Goal: Information Seeking & Learning: Learn about a topic

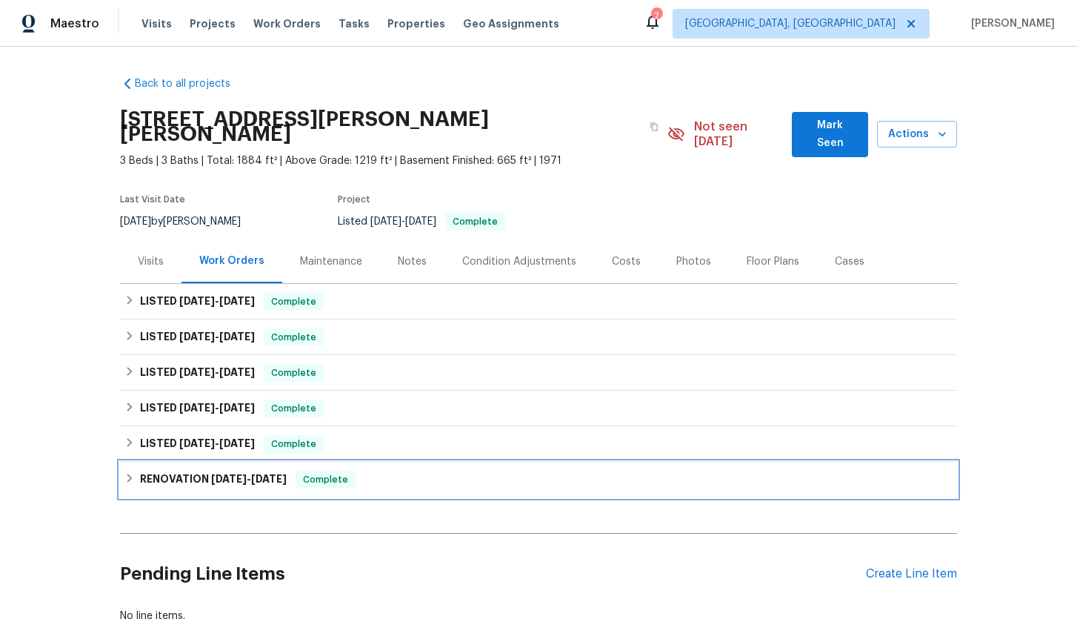
click at [137, 470] on div "RENOVATION [DATE] - [DATE] Complete" at bounding box center [538, 479] width 828 height 18
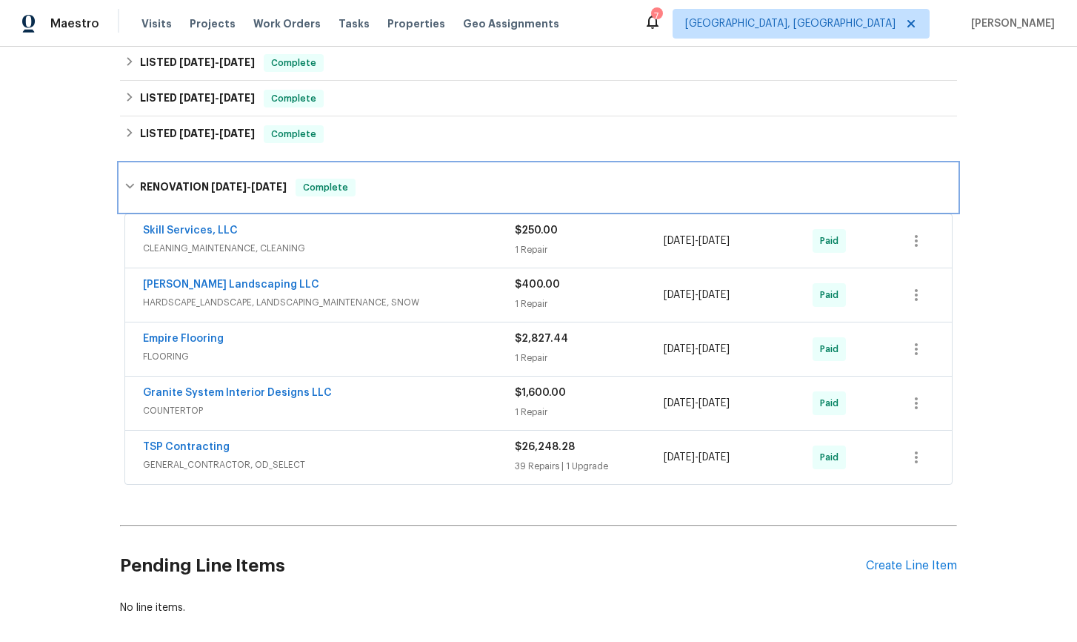
scroll to position [320, 0]
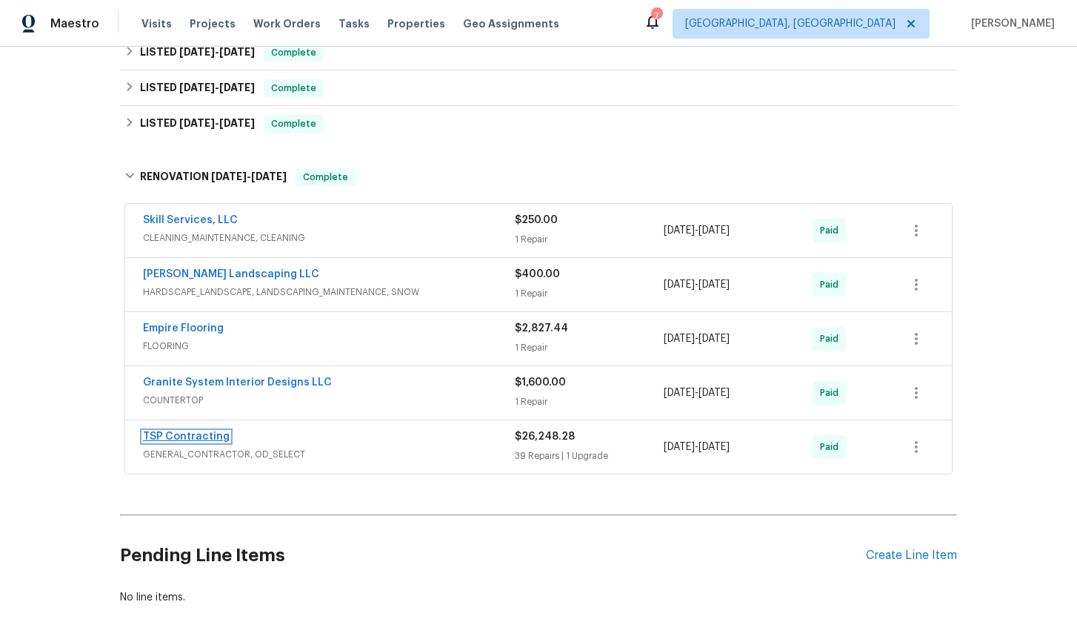
click at [193, 431] on link "TSP Contracting" at bounding box center [186, 436] width 87 height 10
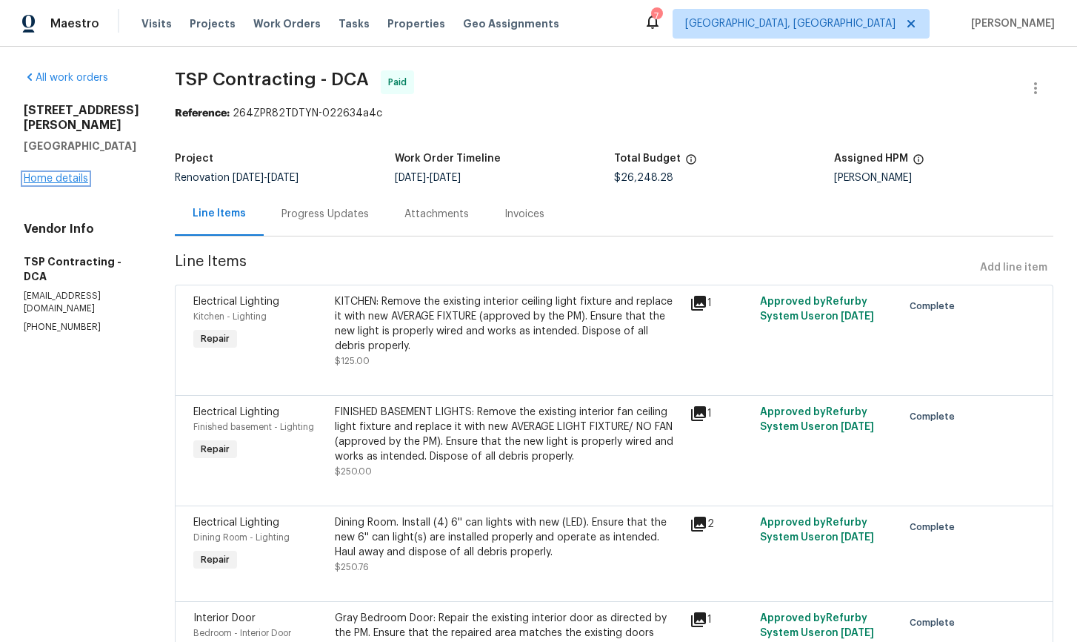
click at [66, 184] on link "Home details" at bounding box center [56, 178] width 64 height 10
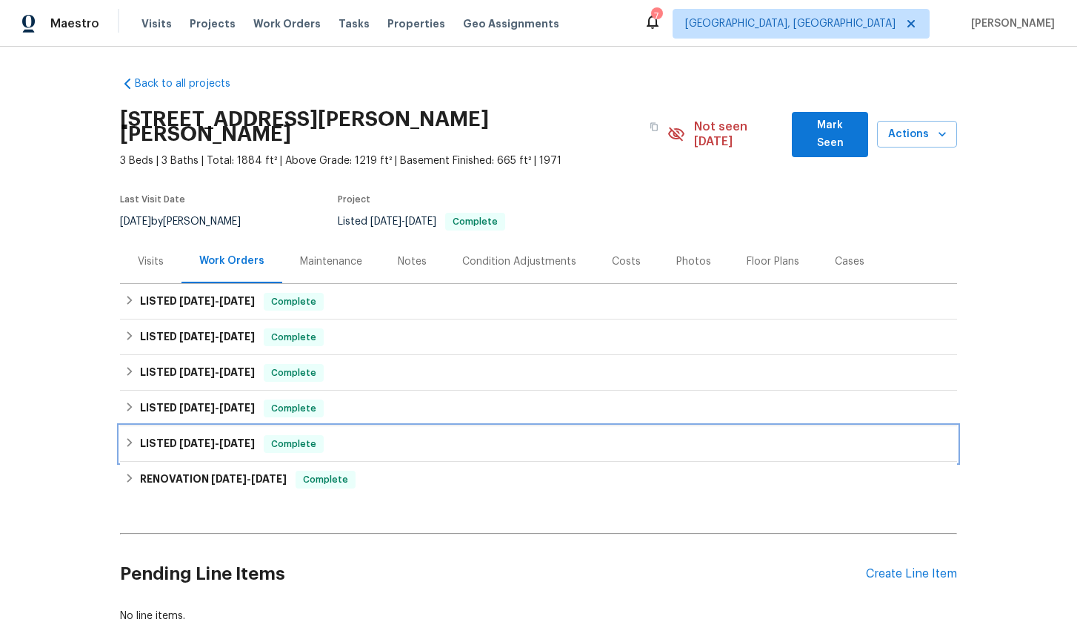
click at [124, 437] on icon at bounding box center [129, 442] width 10 height 10
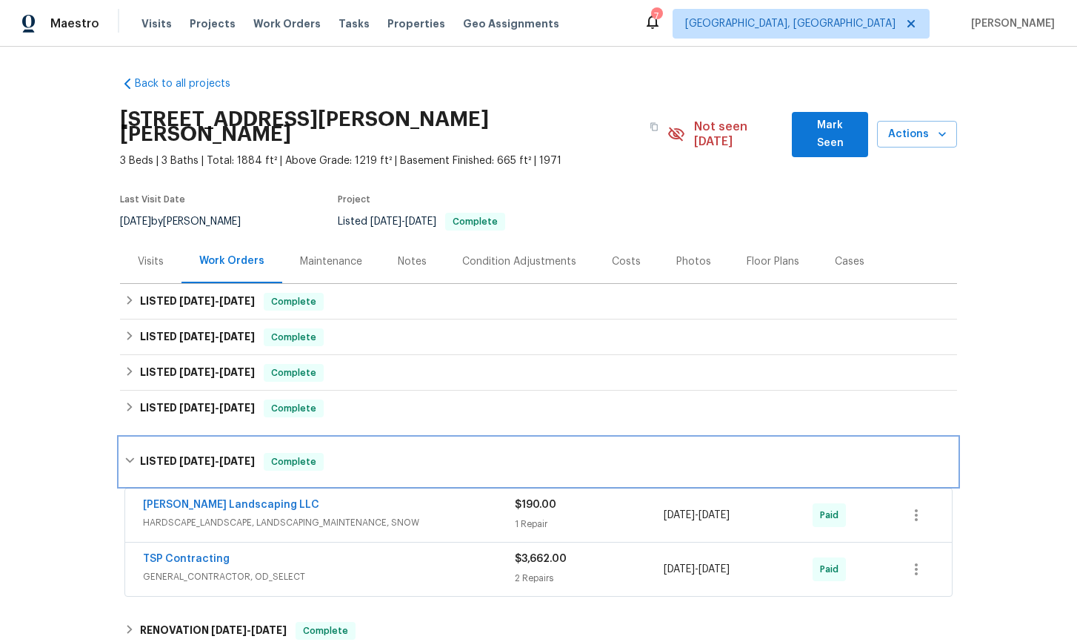
scroll to position [11, 0]
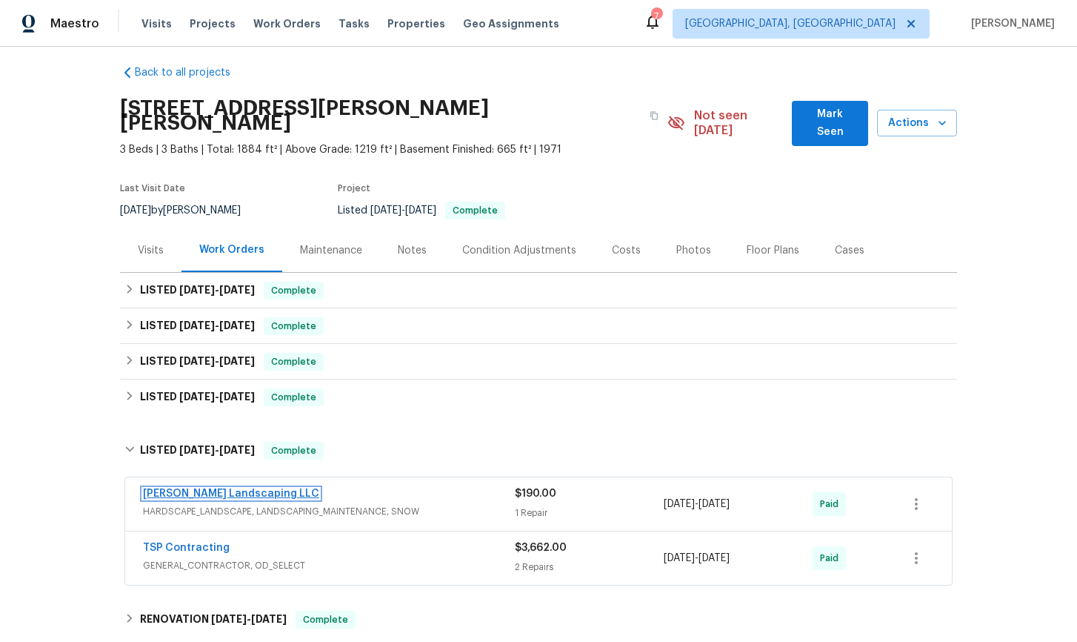
click at [174, 488] on link "[PERSON_NAME] Landscaping LLC" at bounding box center [231, 493] width 176 height 10
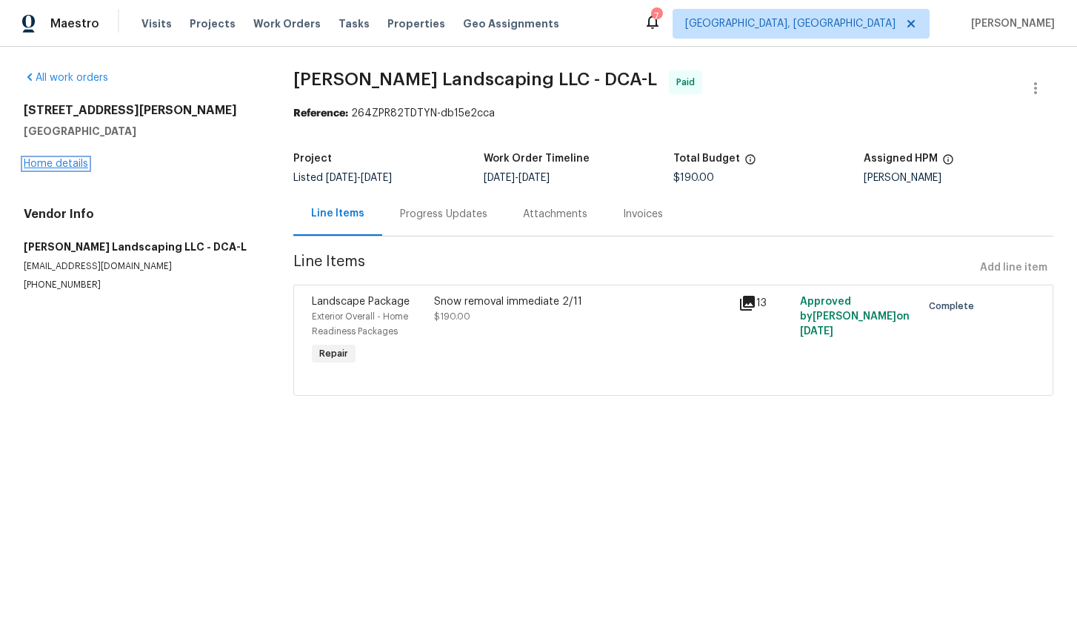
click at [70, 165] on link "Home details" at bounding box center [56, 164] width 64 height 10
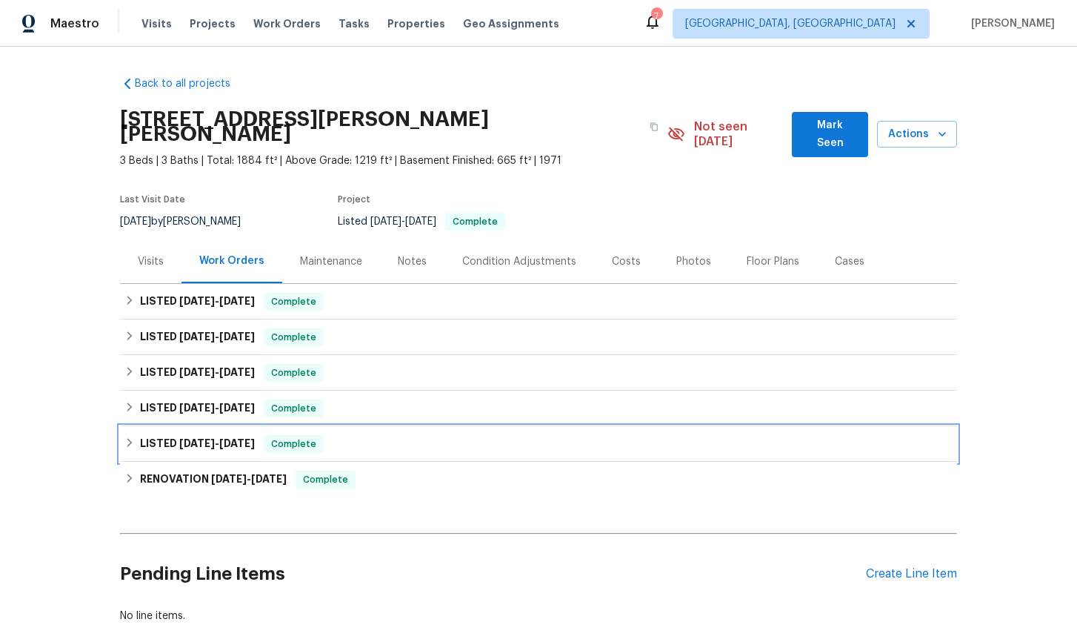
click at [129, 437] on icon at bounding box center [129, 442] width 10 height 10
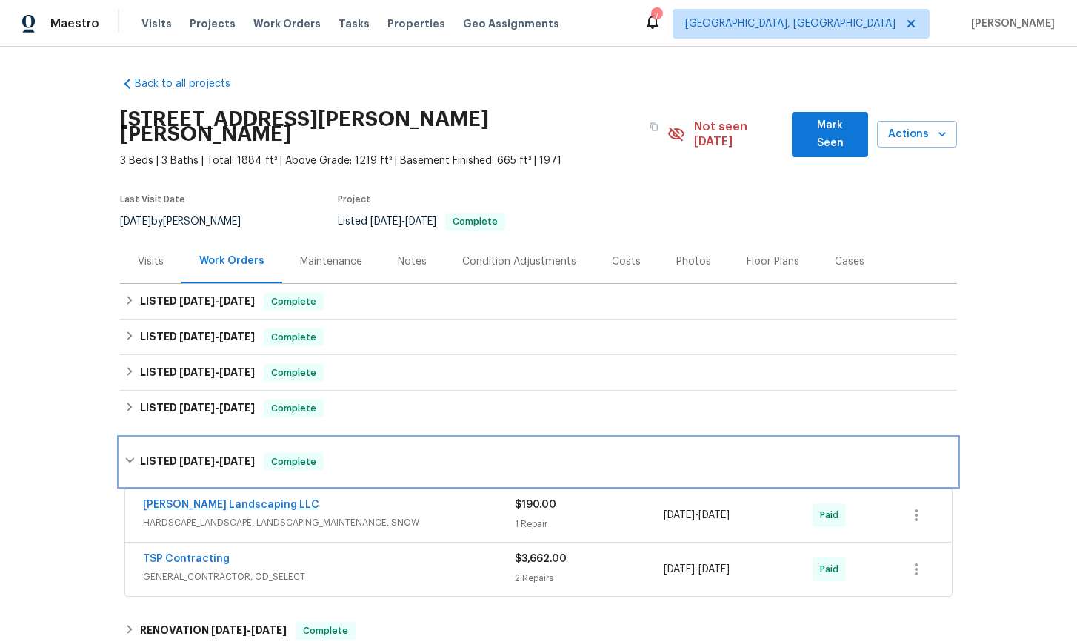
scroll to position [1, 0]
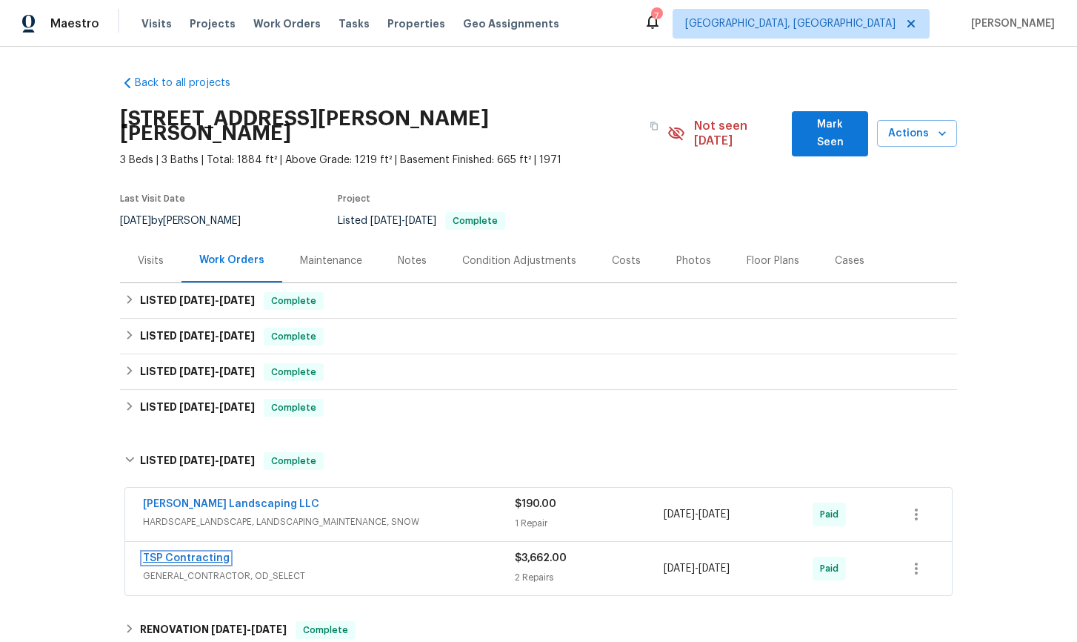
click at [210, 553] on link "TSP Contracting" at bounding box center [186, 558] width 87 height 10
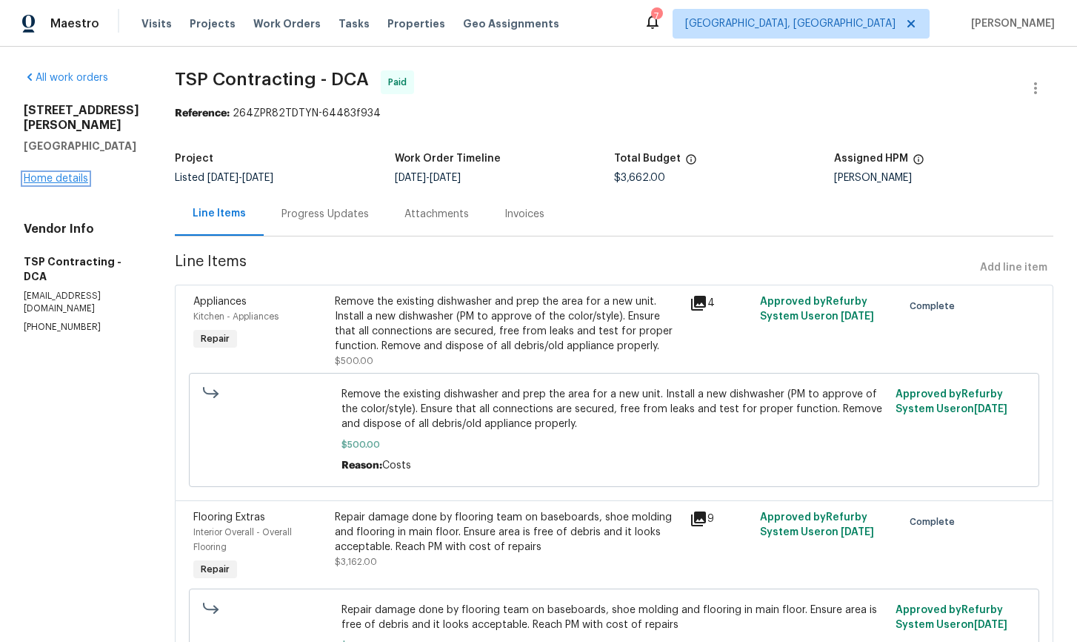
click at [66, 178] on link "Home details" at bounding box center [56, 178] width 64 height 10
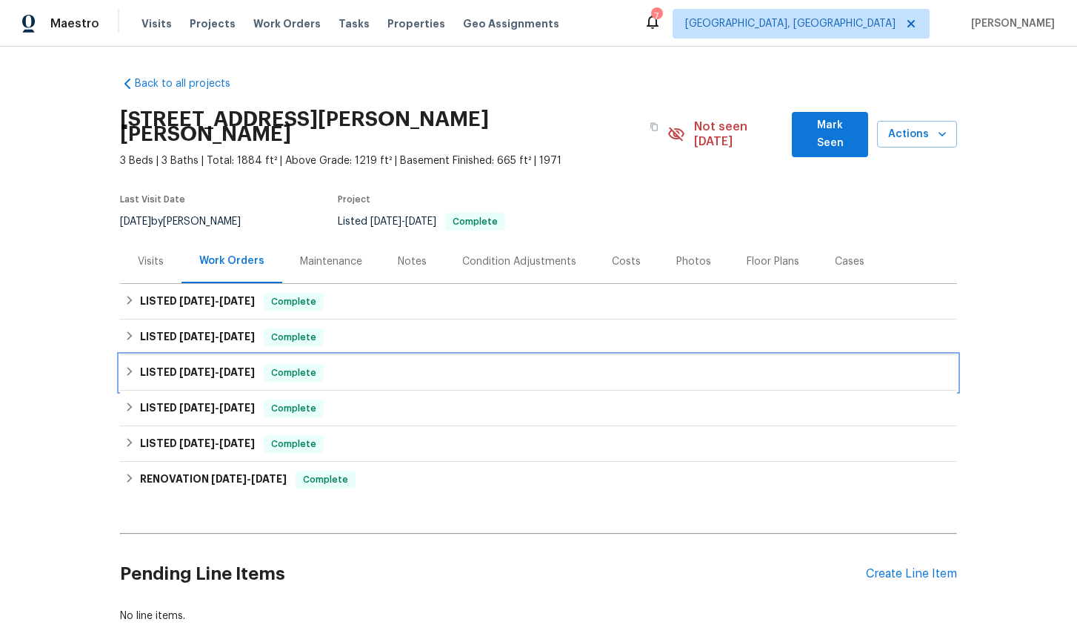
click at [130, 367] on icon at bounding box center [129, 371] width 5 height 9
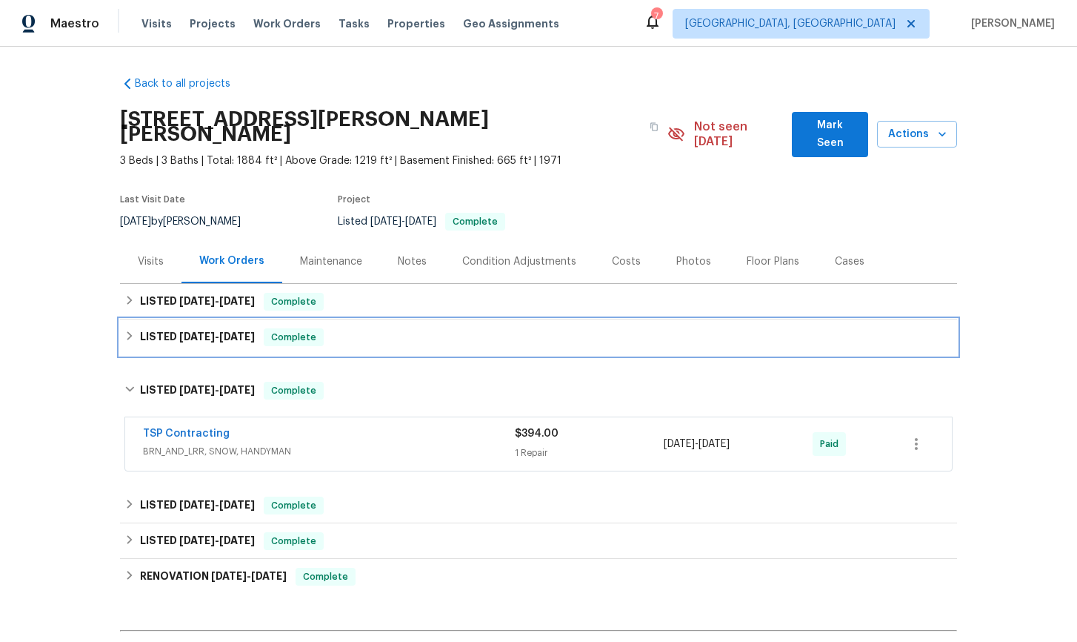
click at [130, 331] on icon at bounding box center [129, 335] width 5 height 9
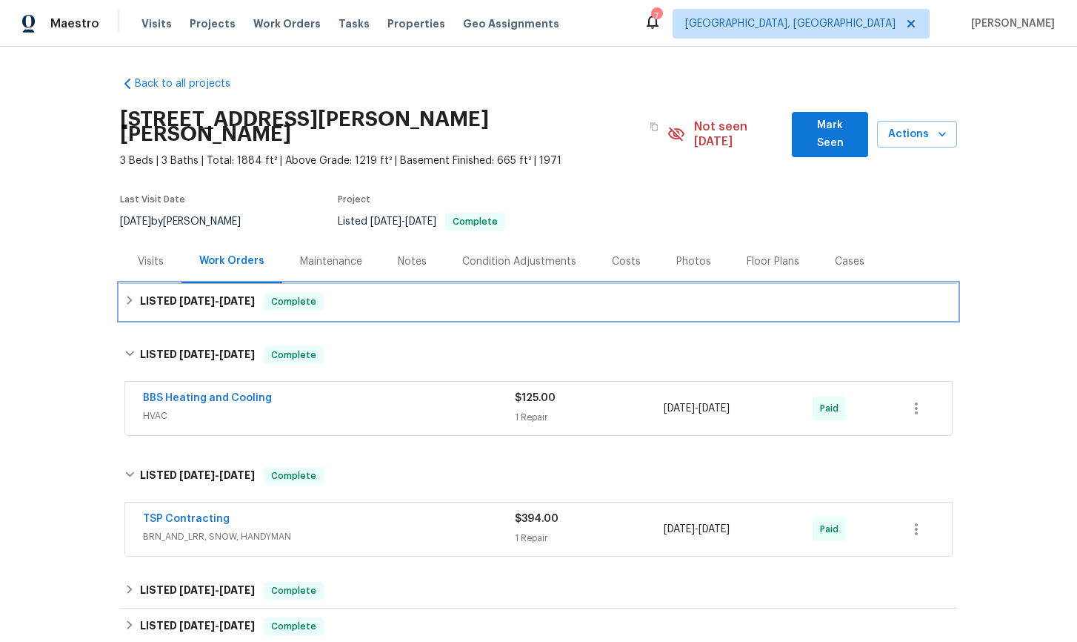
click at [128, 295] on div "LISTED [DATE] - [DATE] Complete" at bounding box center [538, 302] width 828 height 18
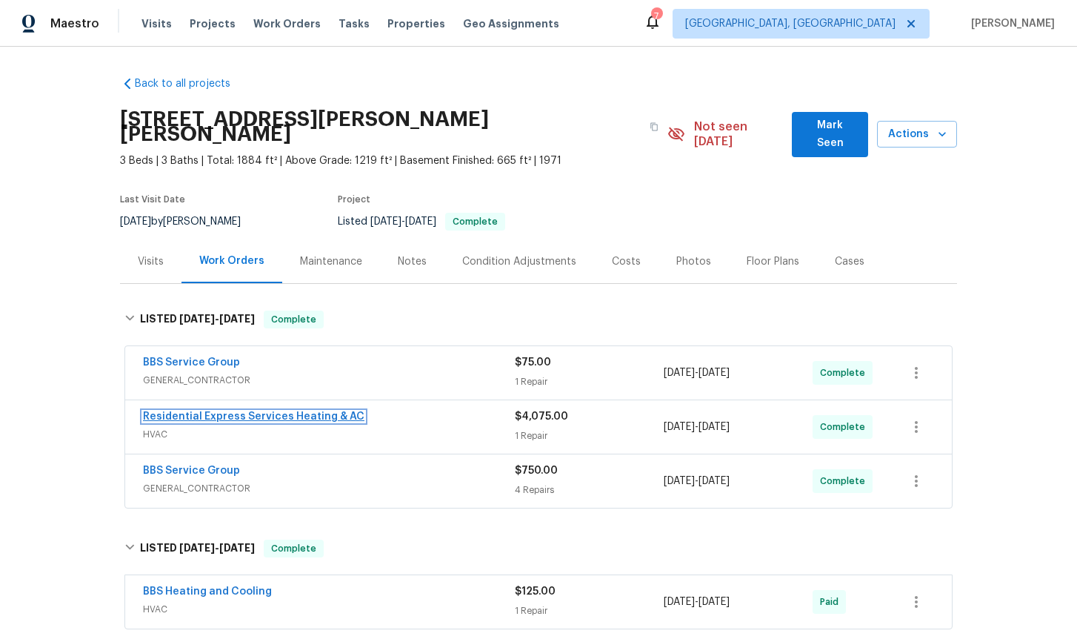
click at [295, 411] on link "Residential Express Services Heating & AC" at bounding box center [253, 416] width 221 height 10
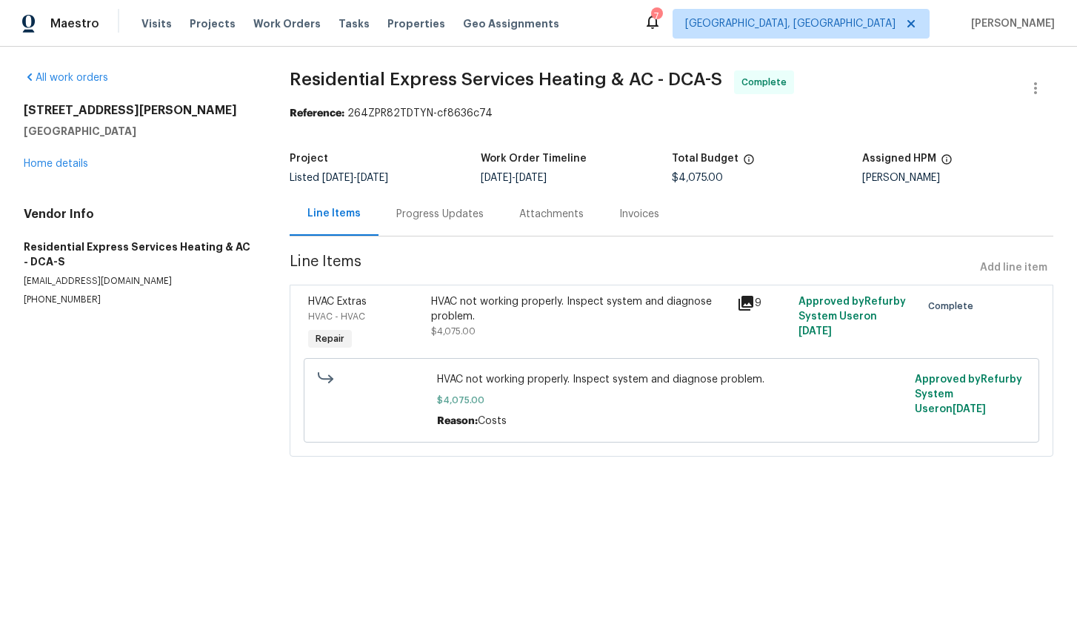
click at [439, 216] on div "Progress Updates" at bounding box center [439, 214] width 87 height 15
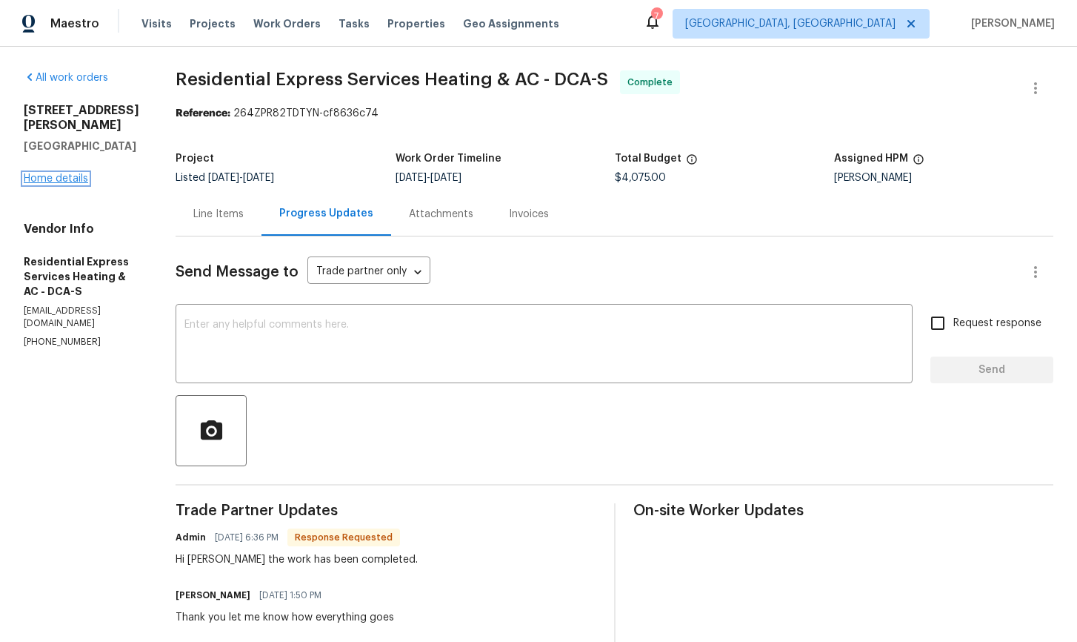
click at [59, 173] on link "Home details" at bounding box center [56, 178] width 64 height 10
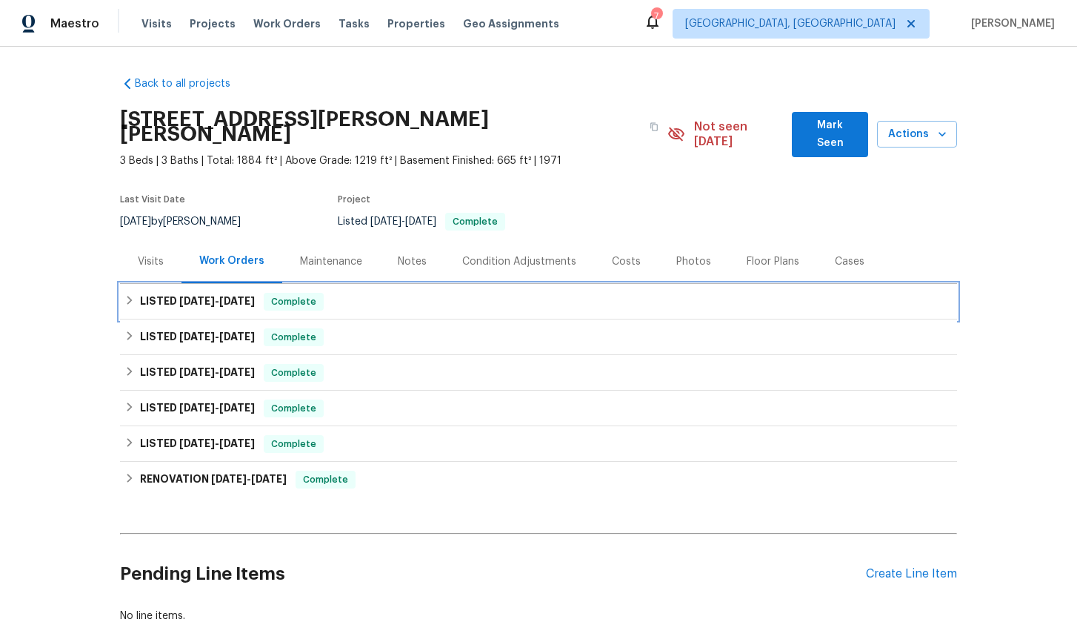
click at [130, 295] on icon at bounding box center [129, 300] width 10 height 10
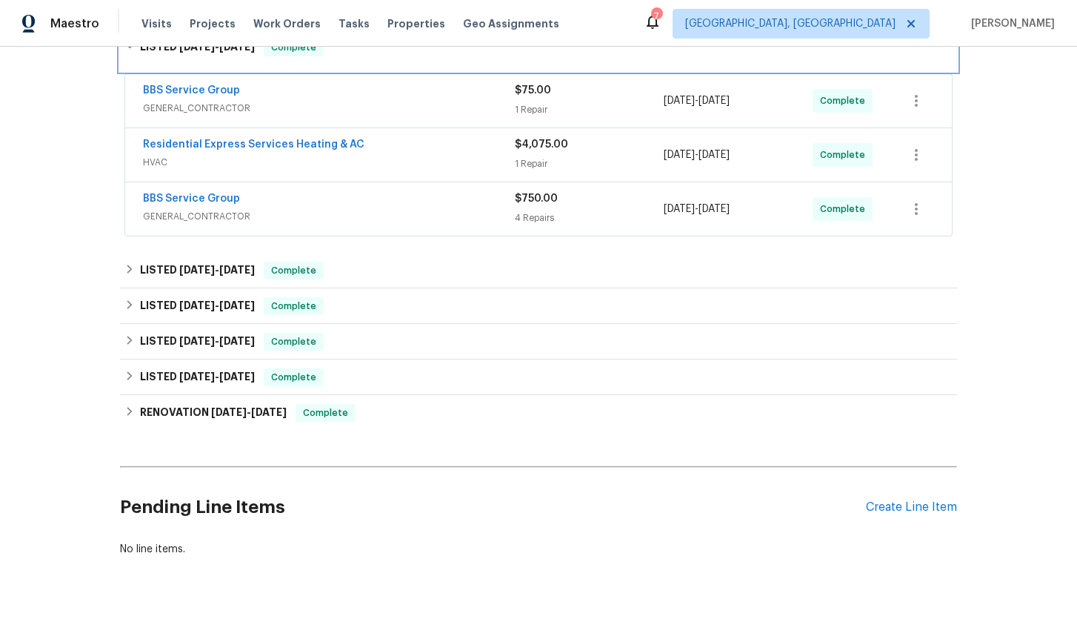
scroll to position [273, 0]
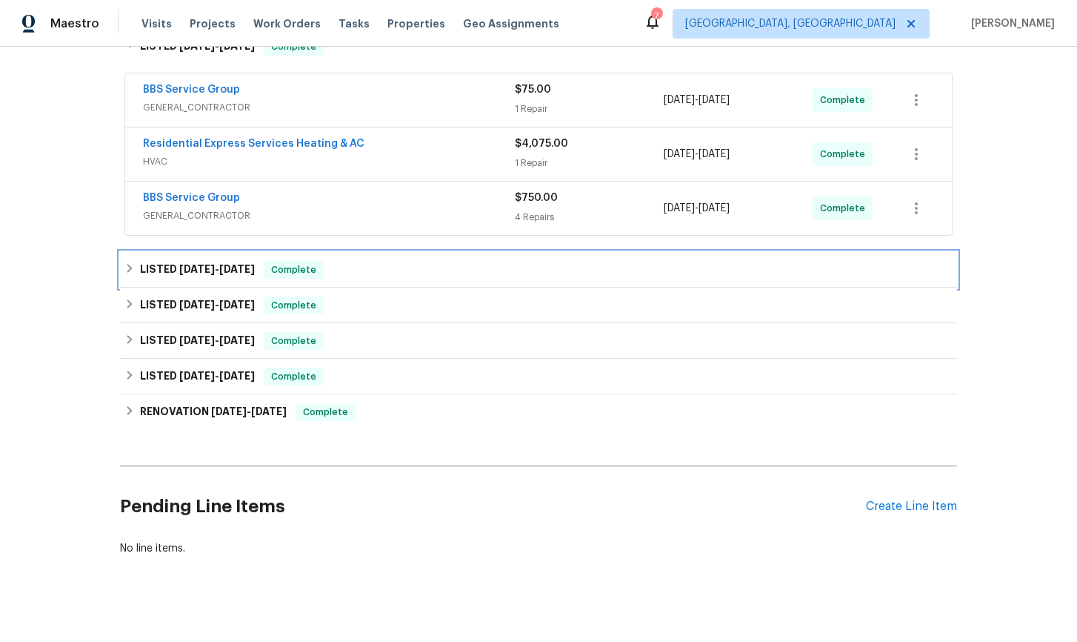
click at [127, 263] on icon at bounding box center [129, 268] width 10 height 10
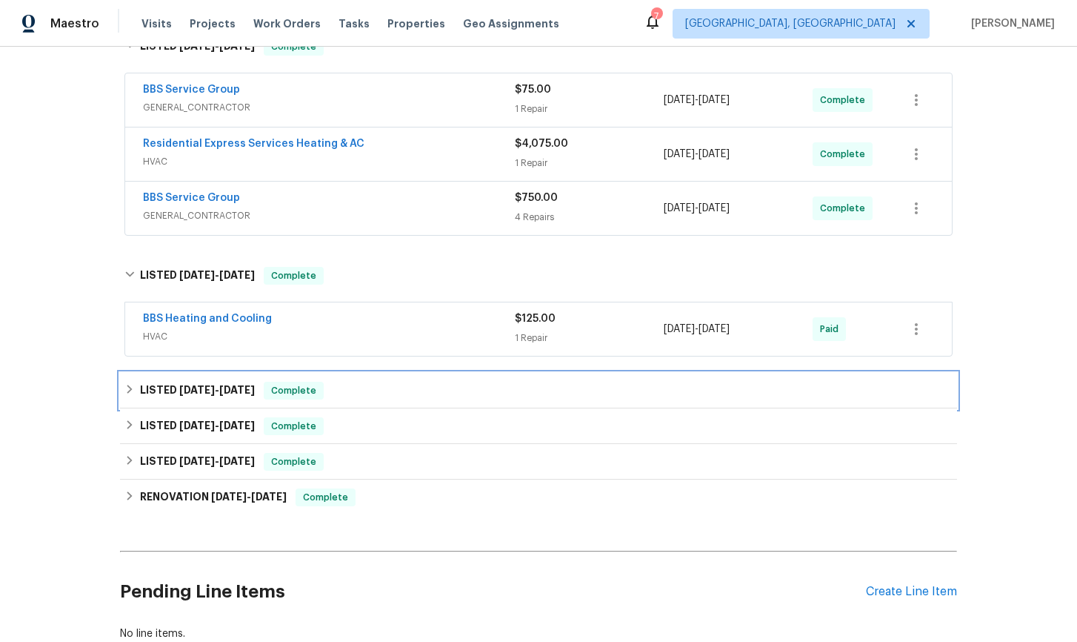
click at [127, 384] on icon at bounding box center [129, 388] width 5 height 9
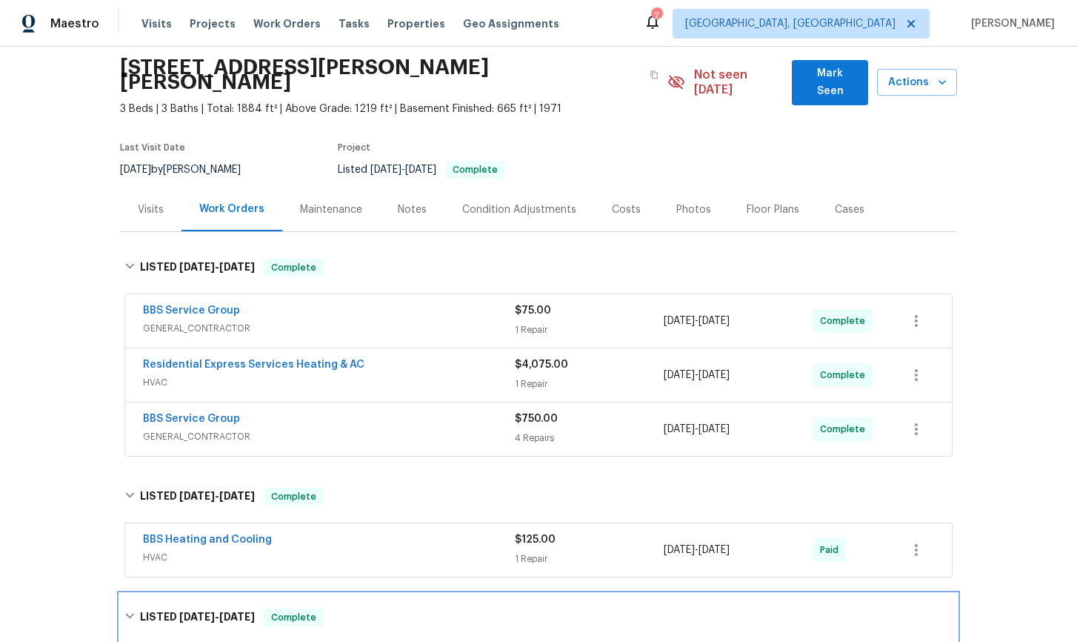
scroll to position [53, 0]
